Goal: Check status: Check status

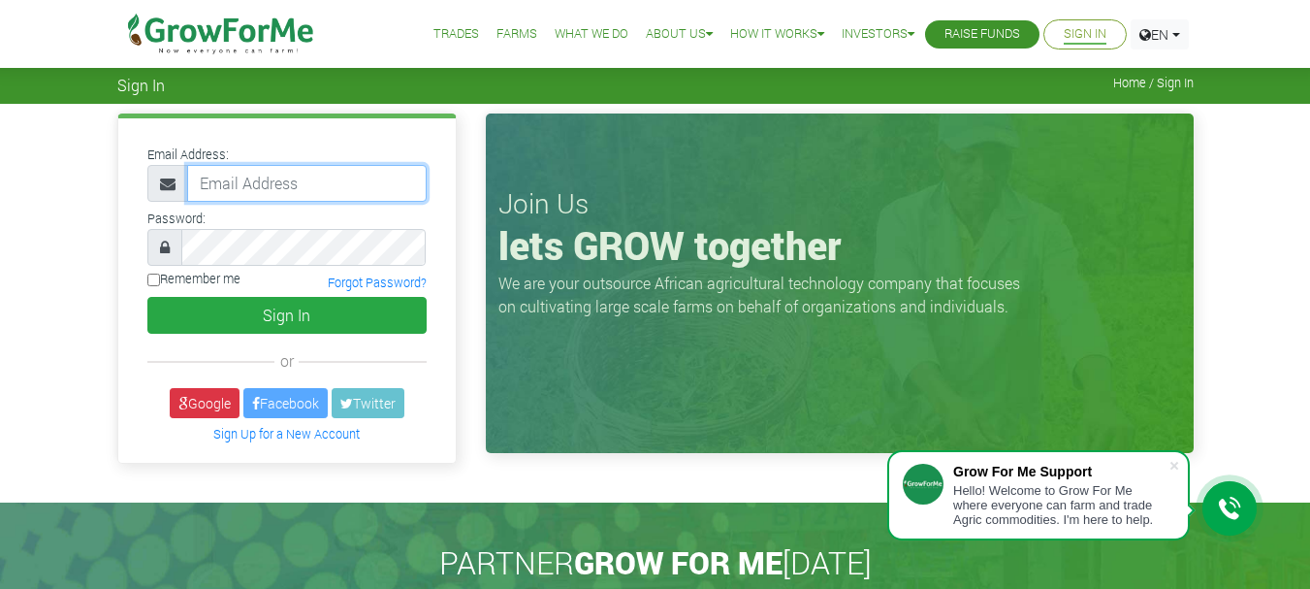
type input "rappiahagyei@gmail.com"
click at [154, 279] on input "Remember me" at bounding box center [153, 279] width 13 height 13
checkbox input "true"
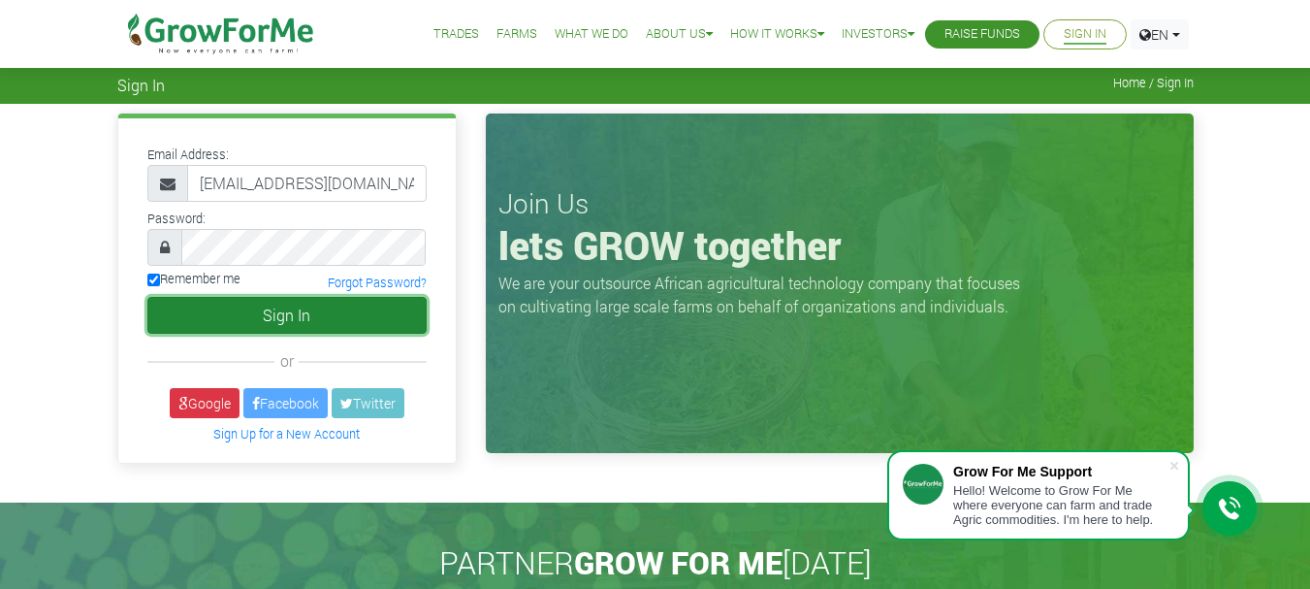
click at [203, 306] on button "Sign In" at bounding box center [286, 315] width 279 height 37
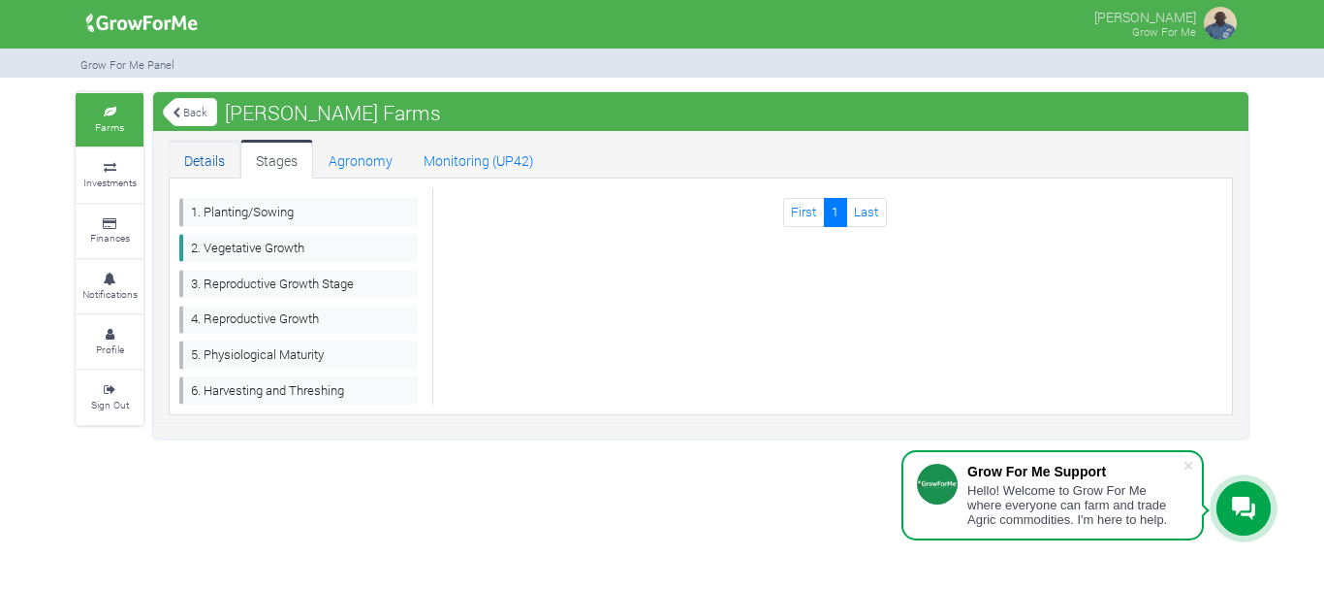
click at [212, 153] on link "Details" at bounding box center [205, 159] width 72 height 39
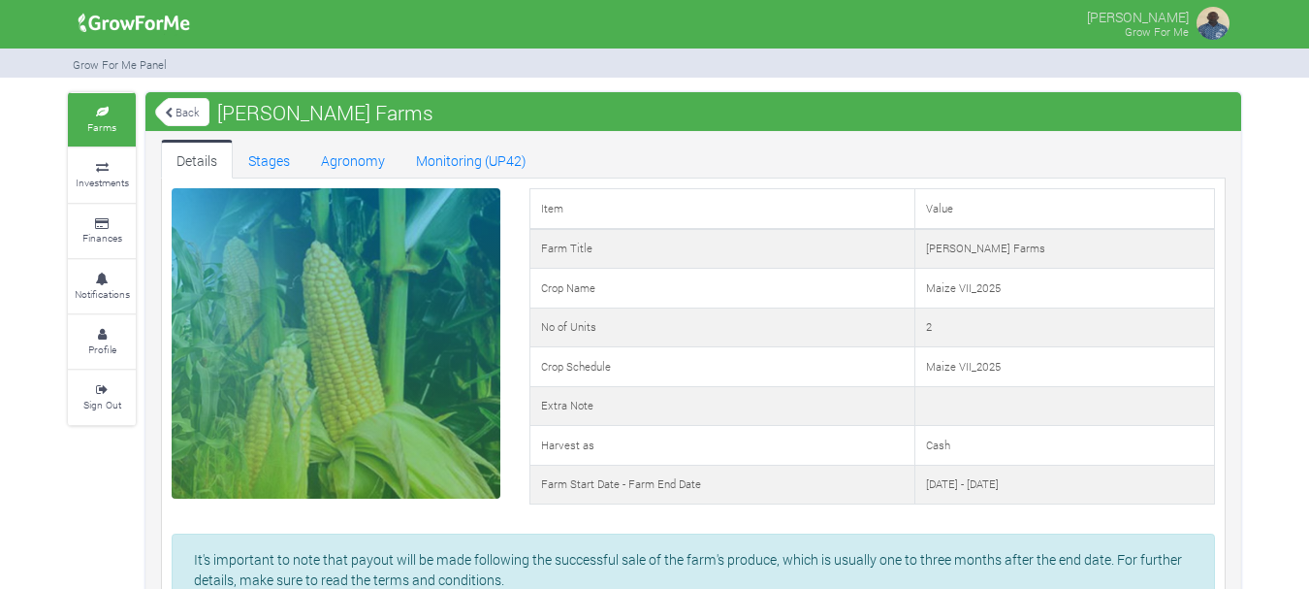
click at [186, 102] on link "Back" at bounding box center [182, 112] width 54 height 32
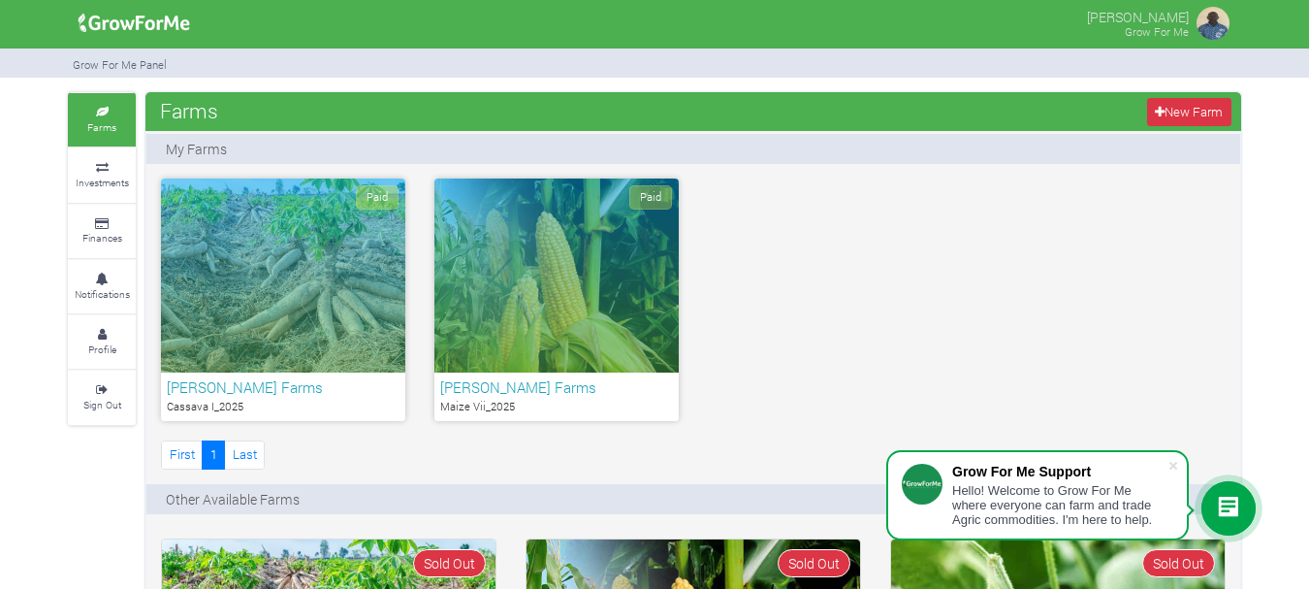
click at [261, 380] on h6 "[PERSON_NAME] Farms" at bounding box center [283, 386] width 233 height 17
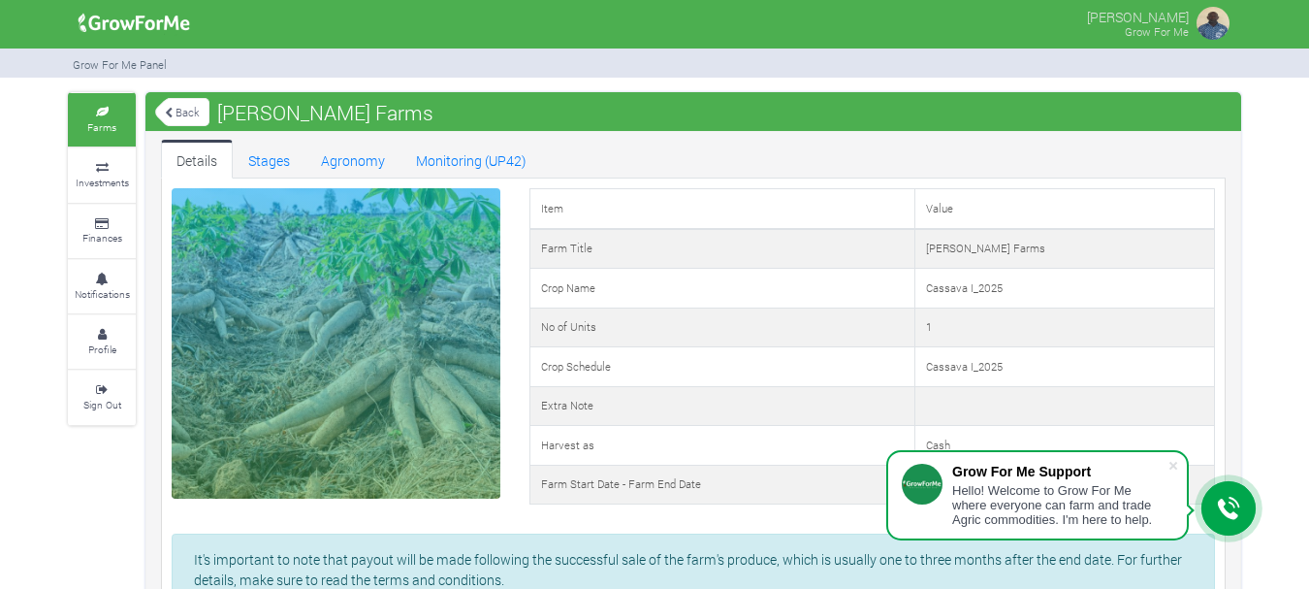
click at [179, 118] on link "Back" at bounding box center [182, 112] width 54 height 32
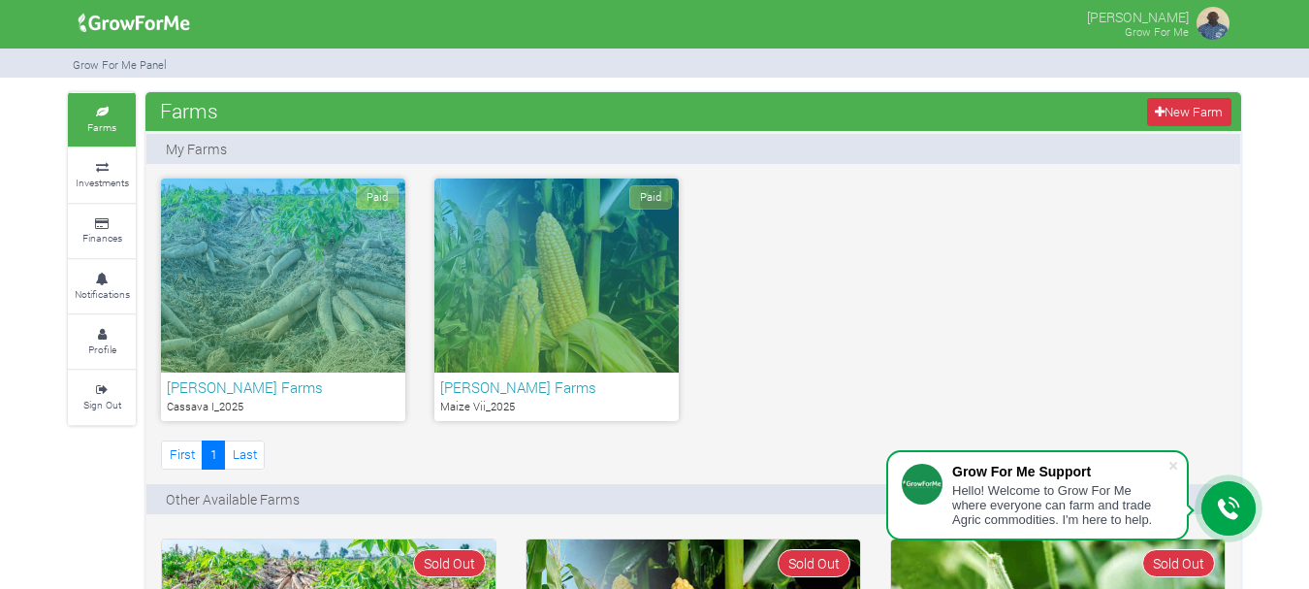
click at [517, 378] on h6 "[PERSON_NAME] Farms" at bounding box center [556, 386] width 233 height 17
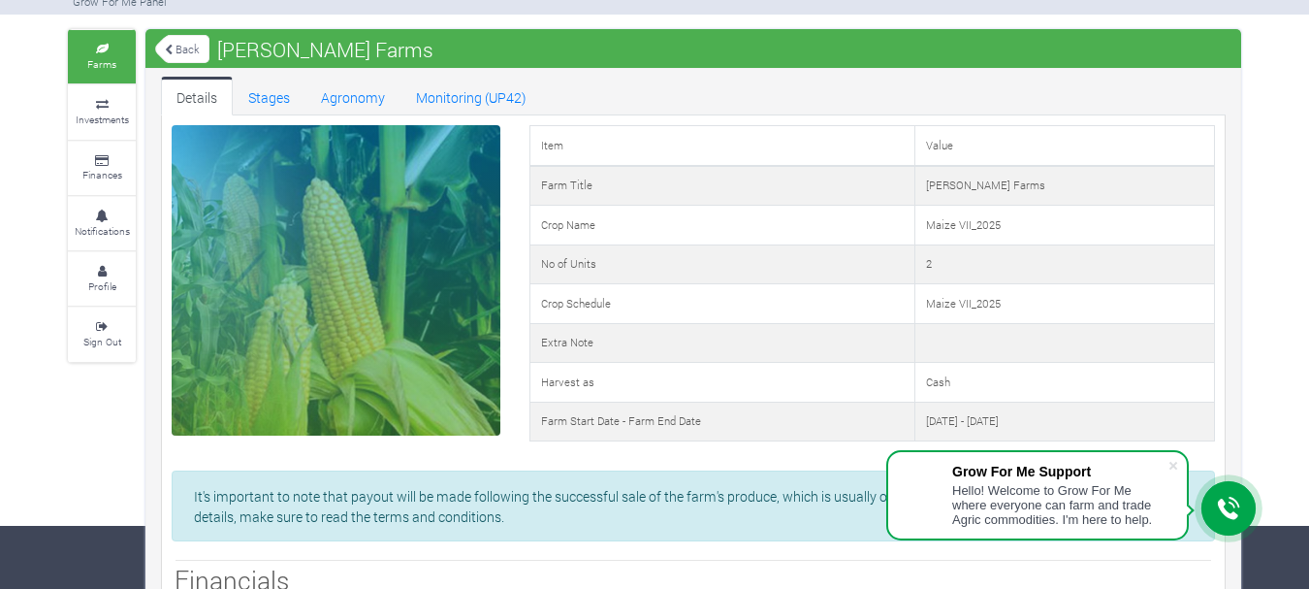
scroll to position [97, 0]
